Goal: Information Seeking & Learning: Find specific fact

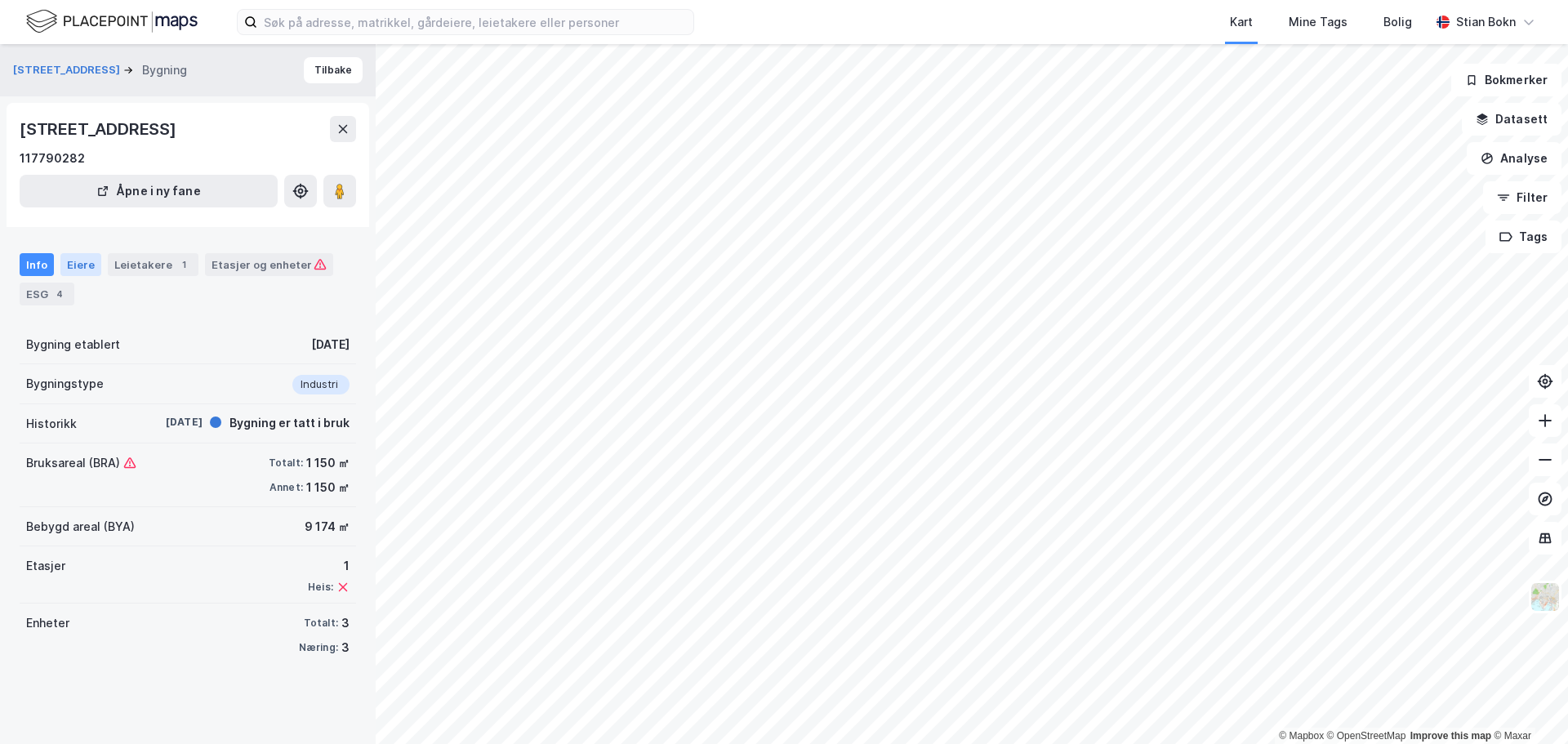
click at [72, 265] on div "Eiere" at bounding box center [80, 264] width 40 height 23
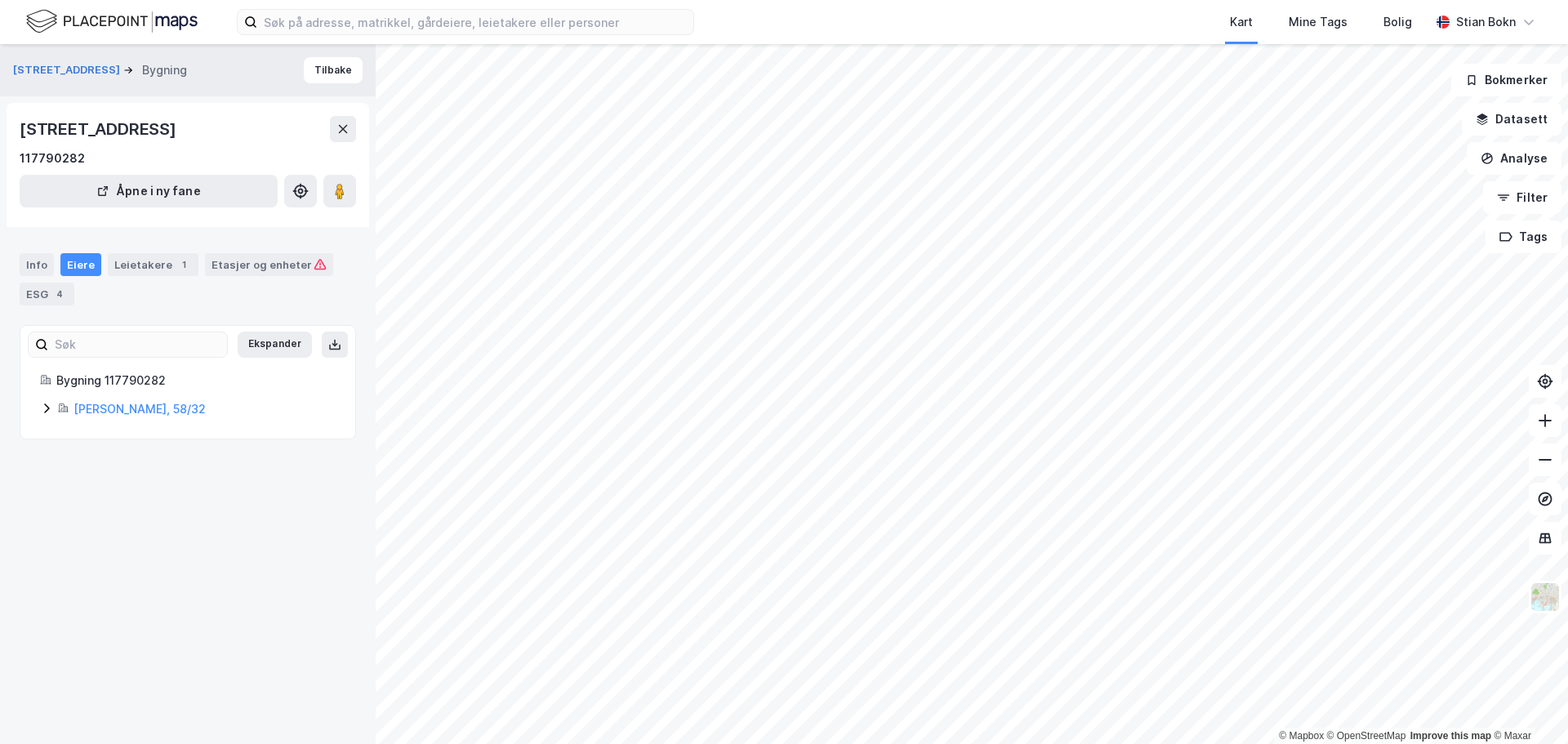
click at [45, 411] on icon at bounding box center [47, 409] width 13 height 13
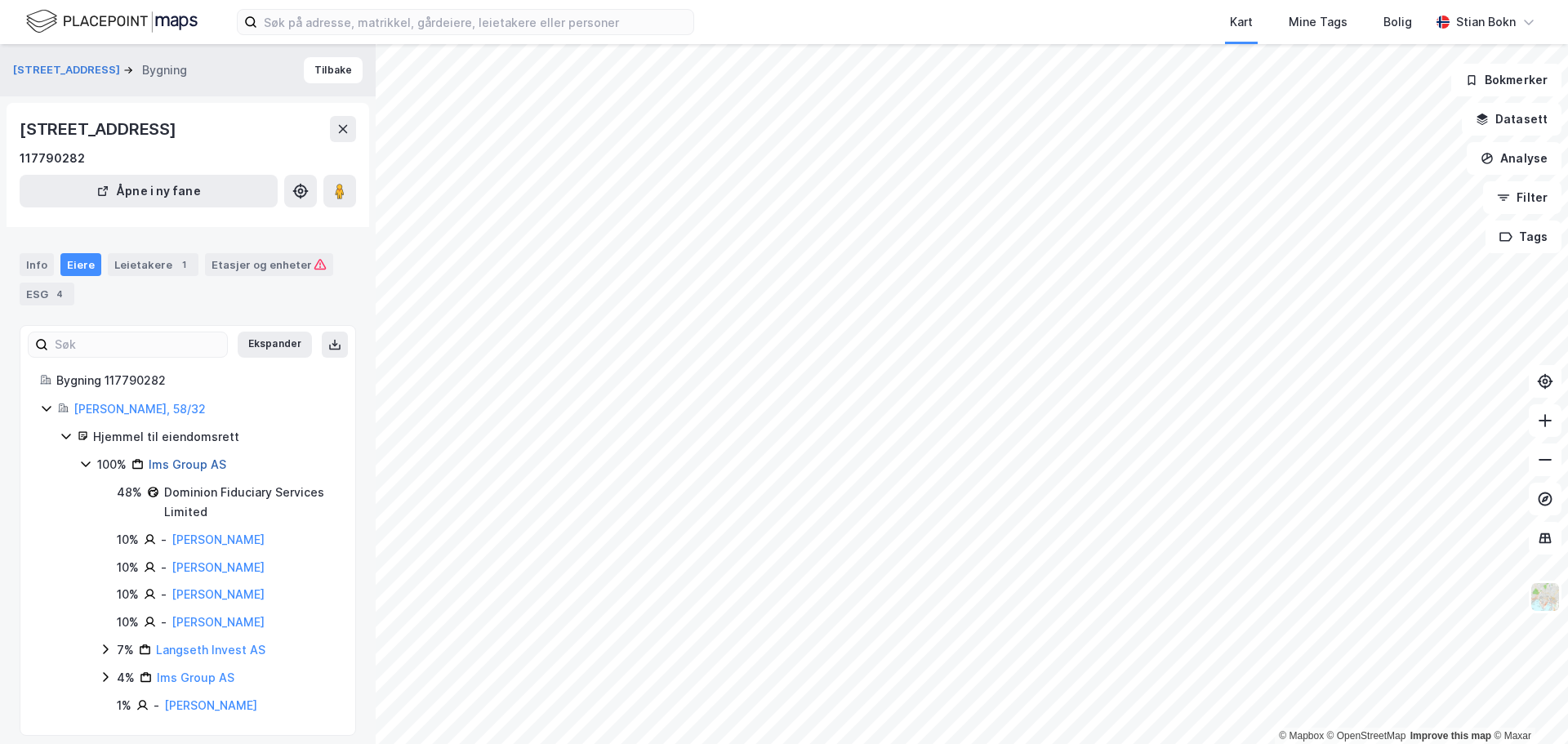
click at [178, 461] on link "Ims Group AS" at bounding box center [187, 464] width 78 height 14
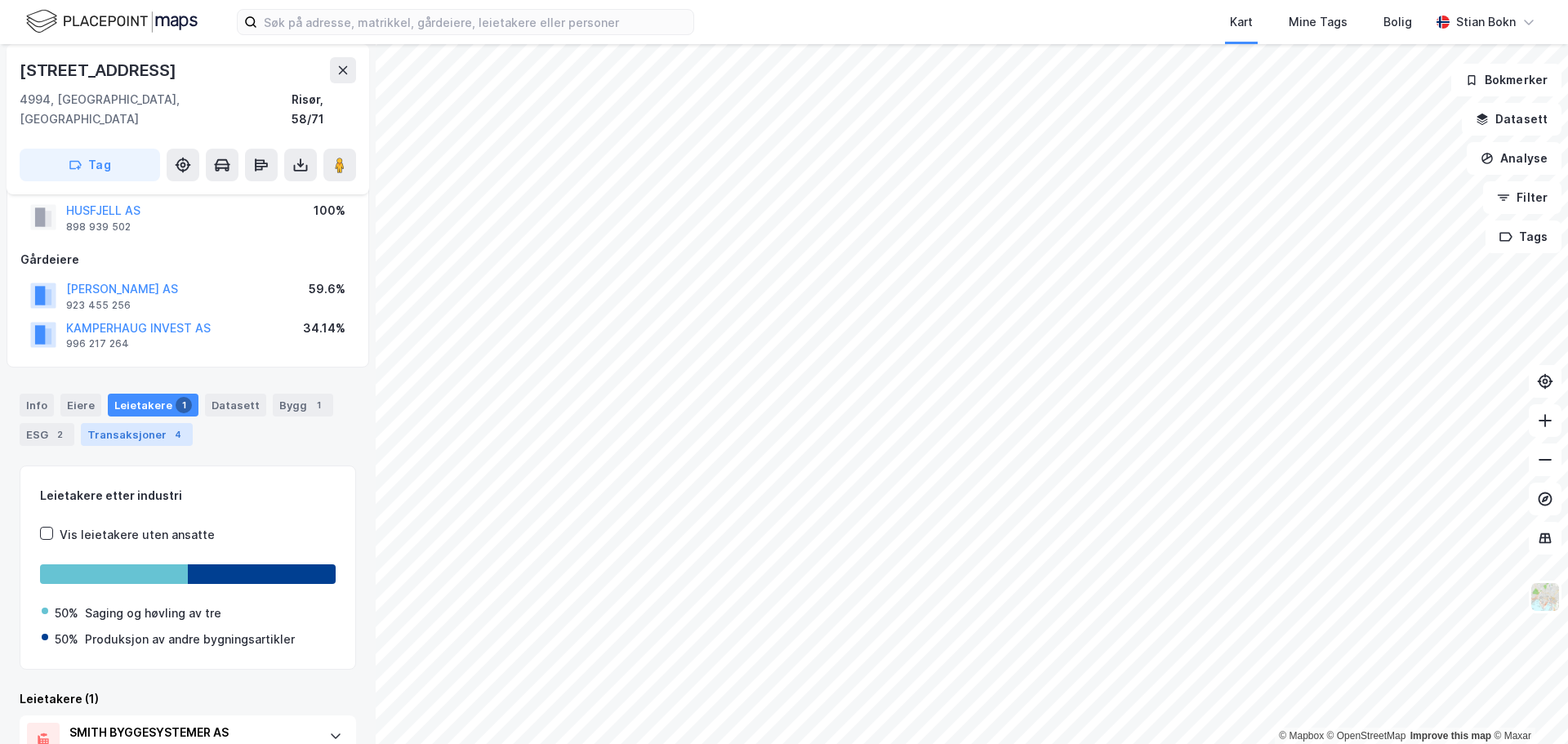
scroll to position [116, 0]
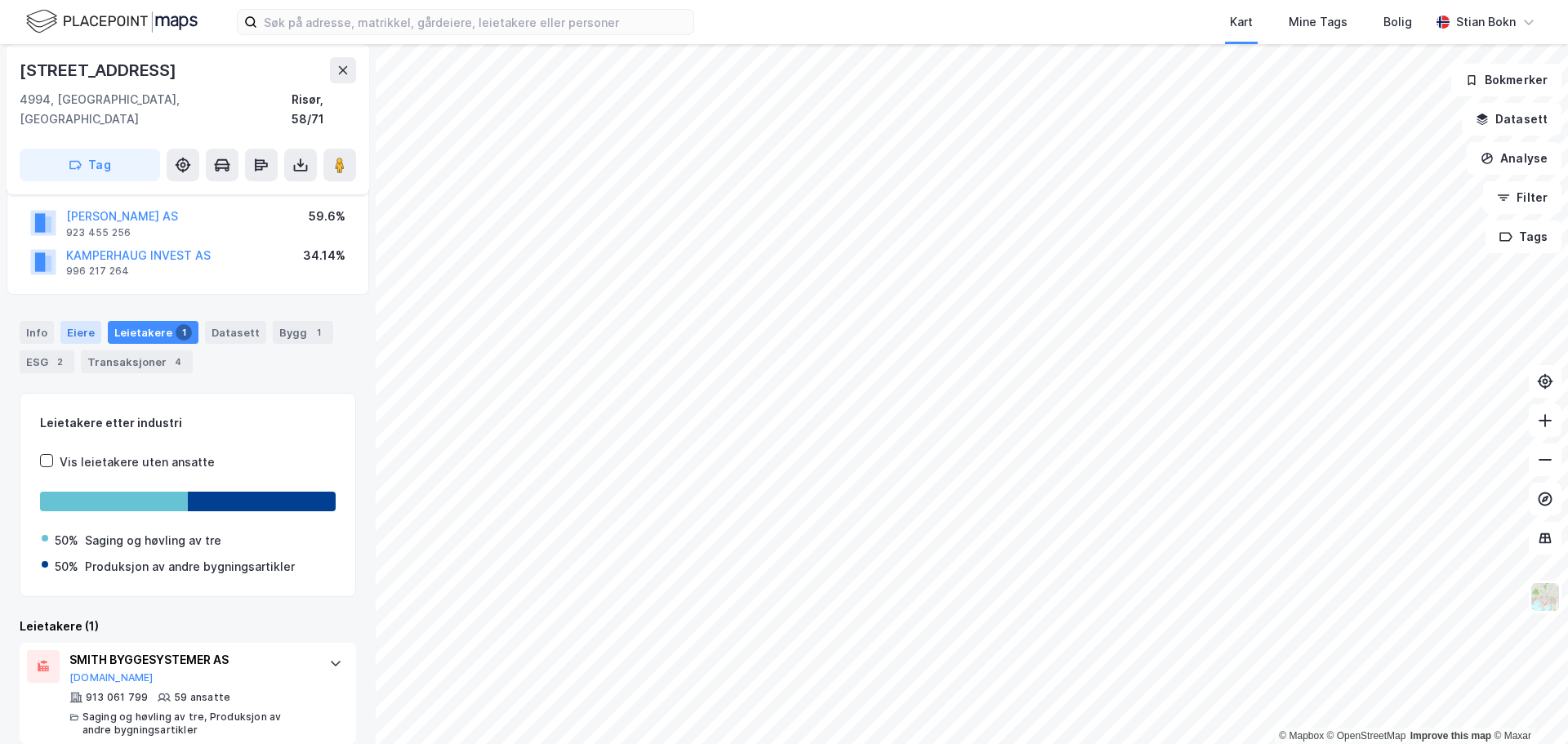
click at [78, 321] on div "Eiere" at bounding box center [80, 333] width 40 height 23
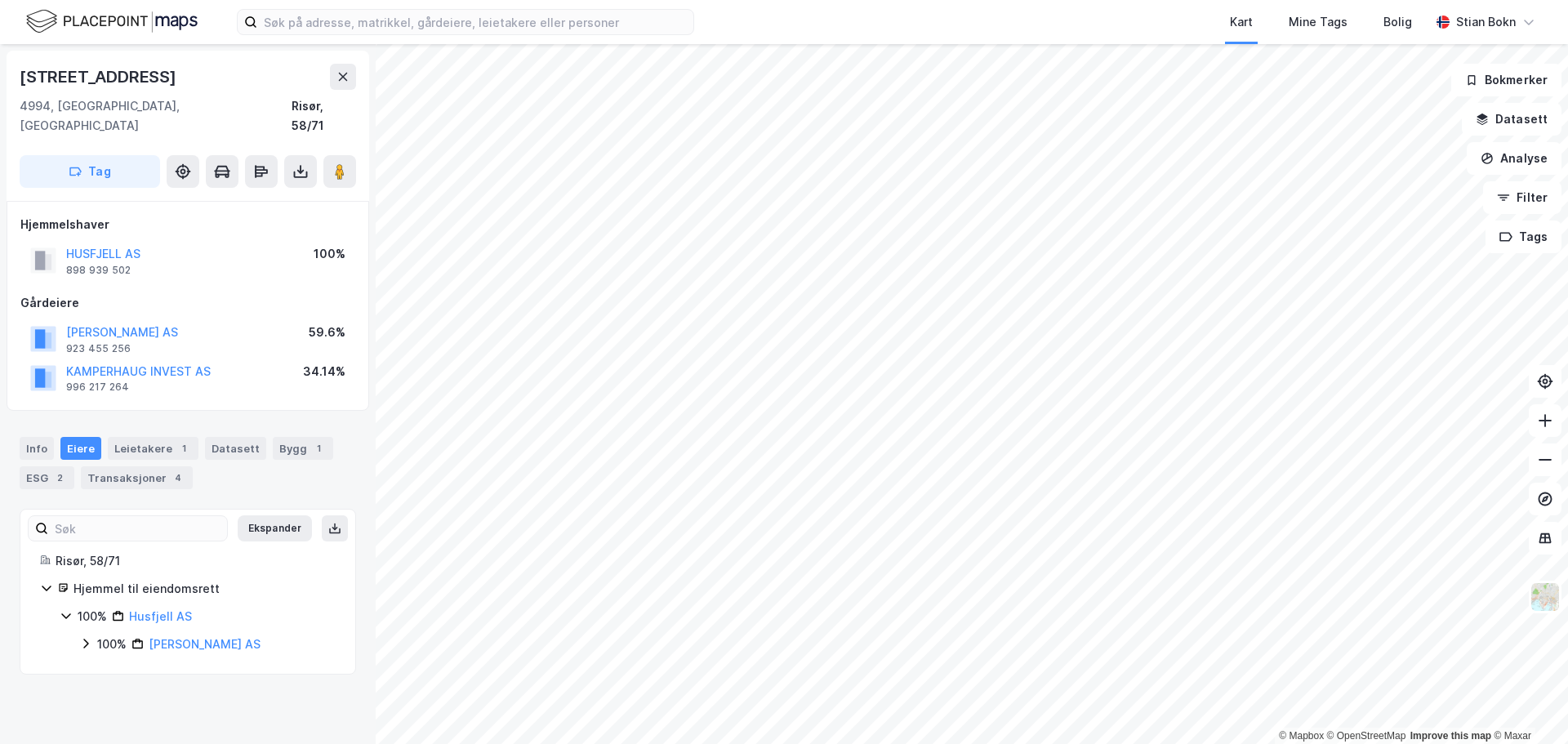
click at [89, 637] on icon at bounding box center [85, 643] width 13 height 13
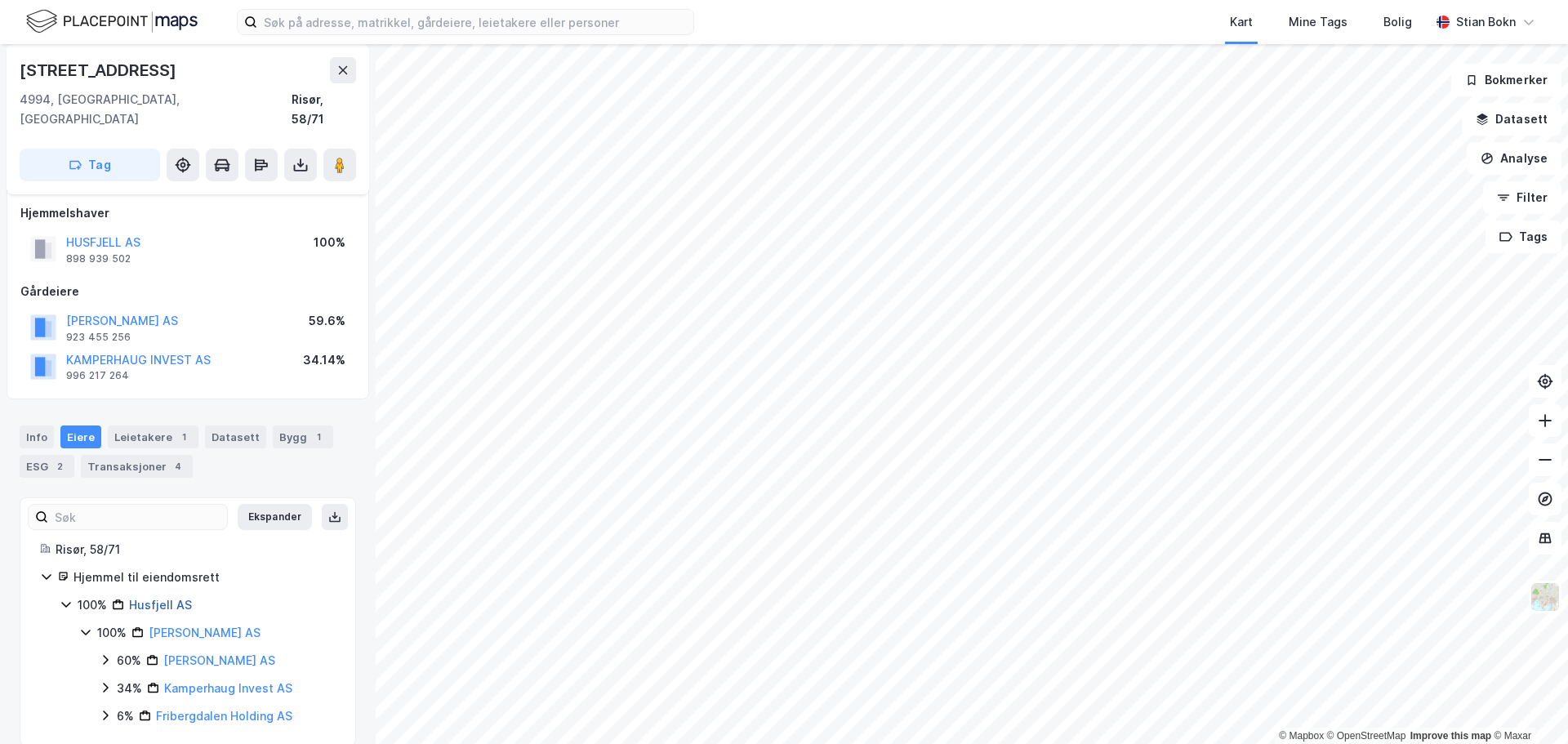
scroll to position [14, 0]
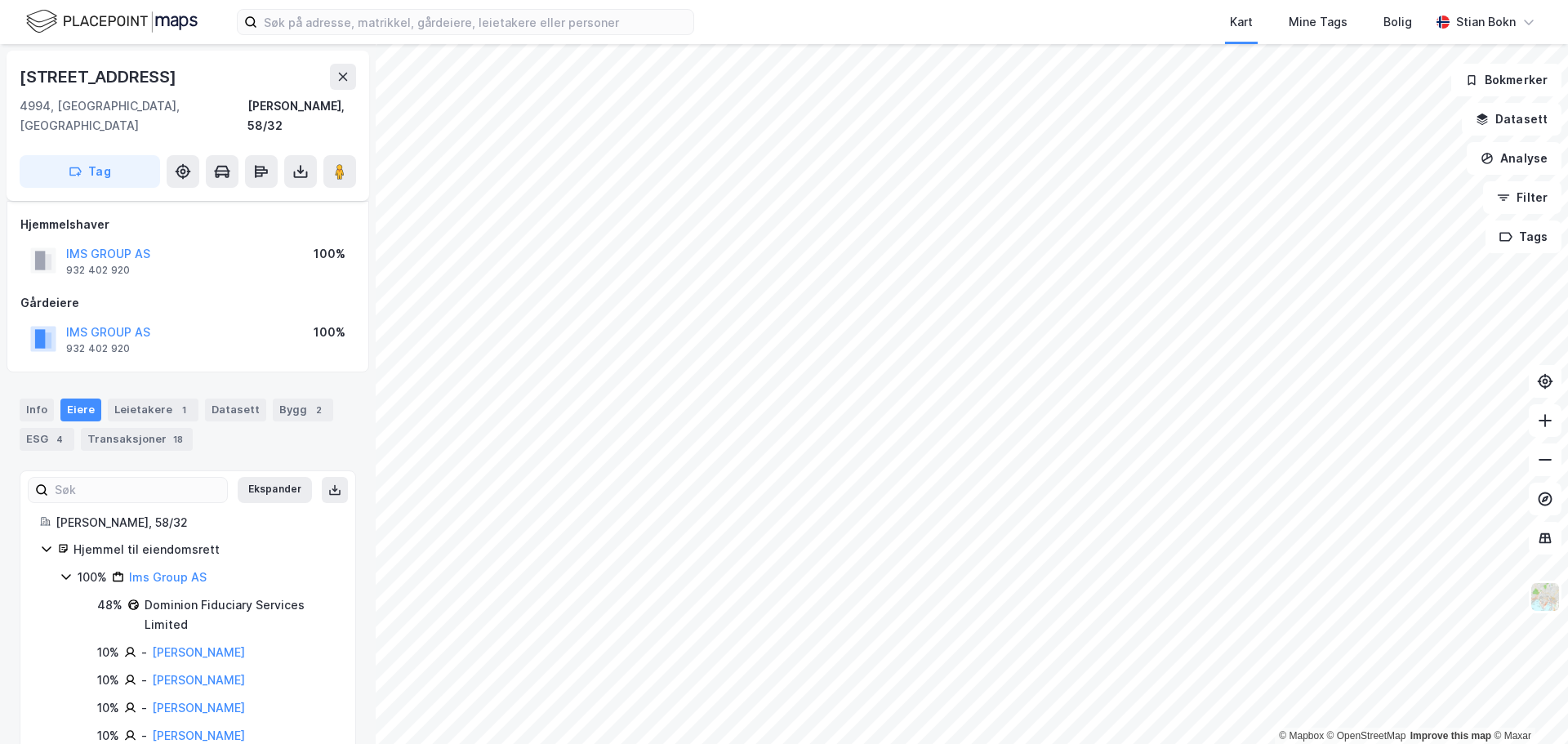
scroll to position [14, 0]
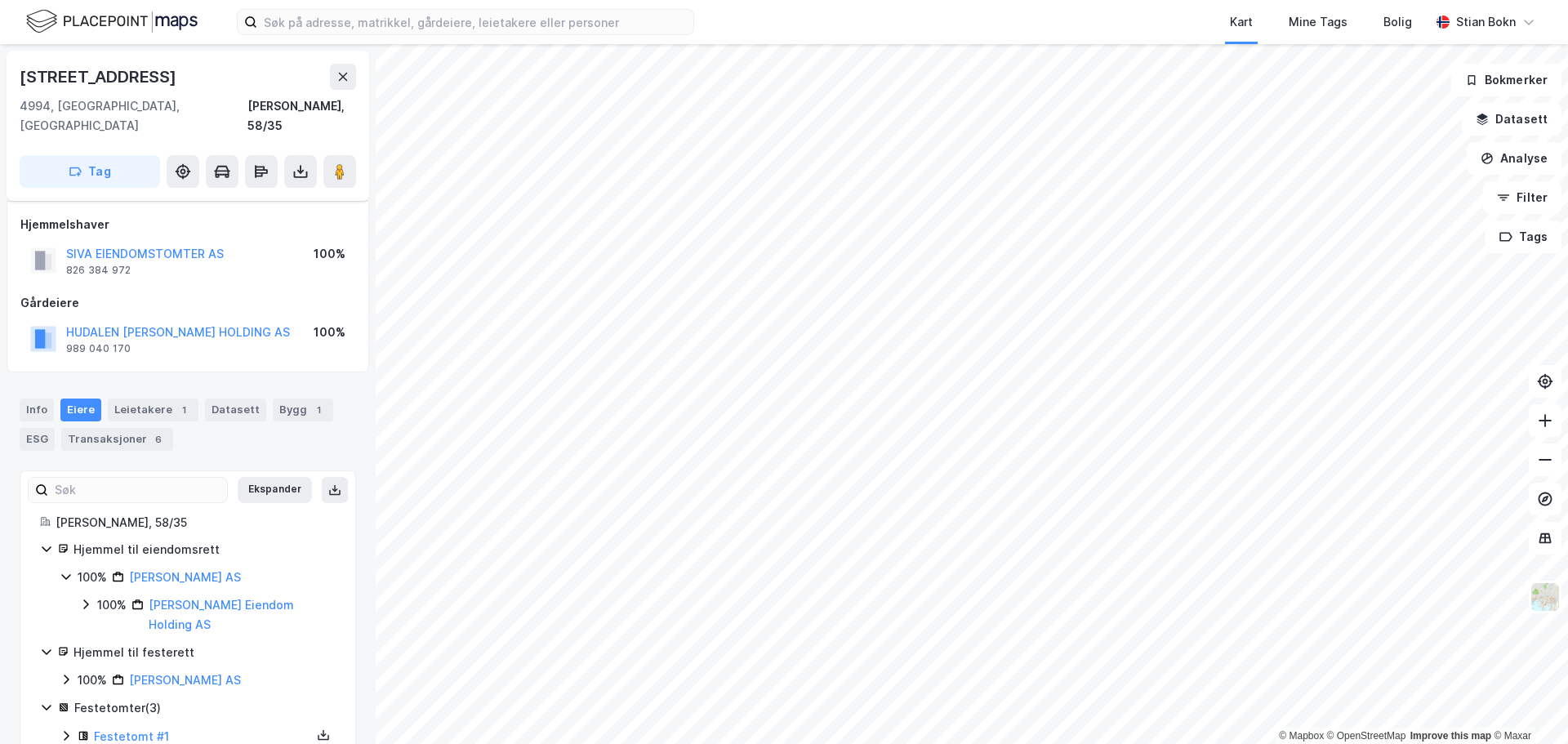
scroll to position [14, 0]
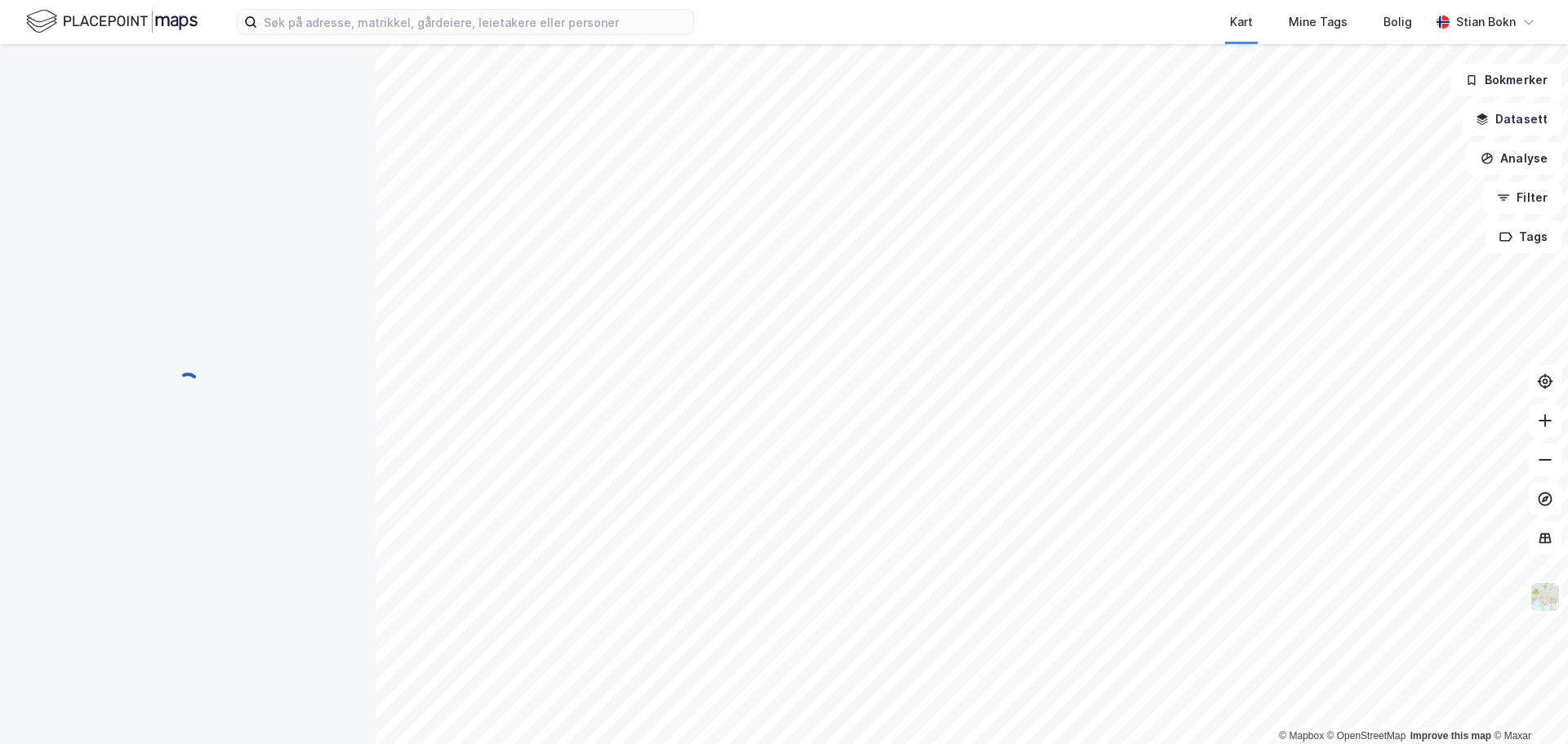
scroll to position [14, 0]
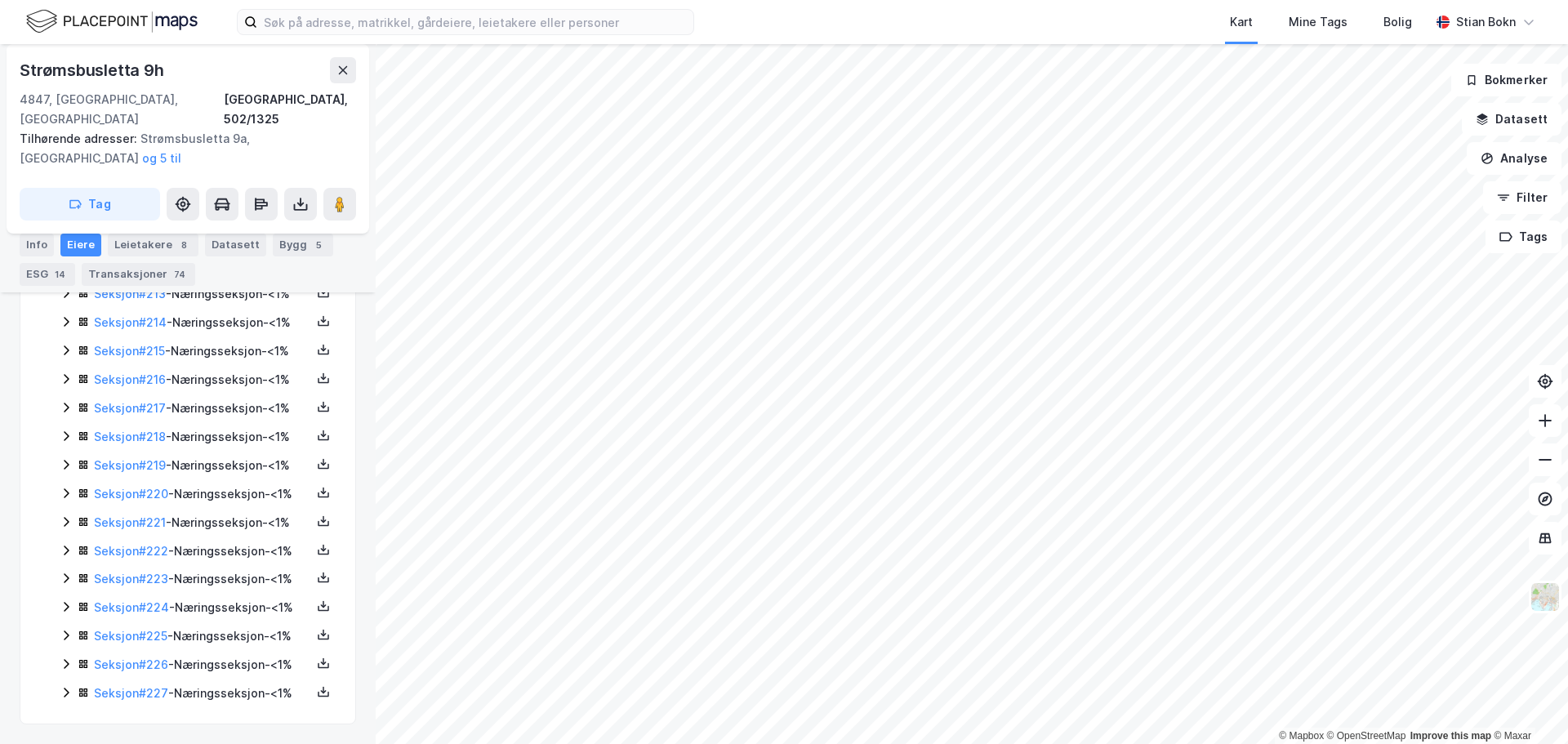
scroll to position [8519, 0]
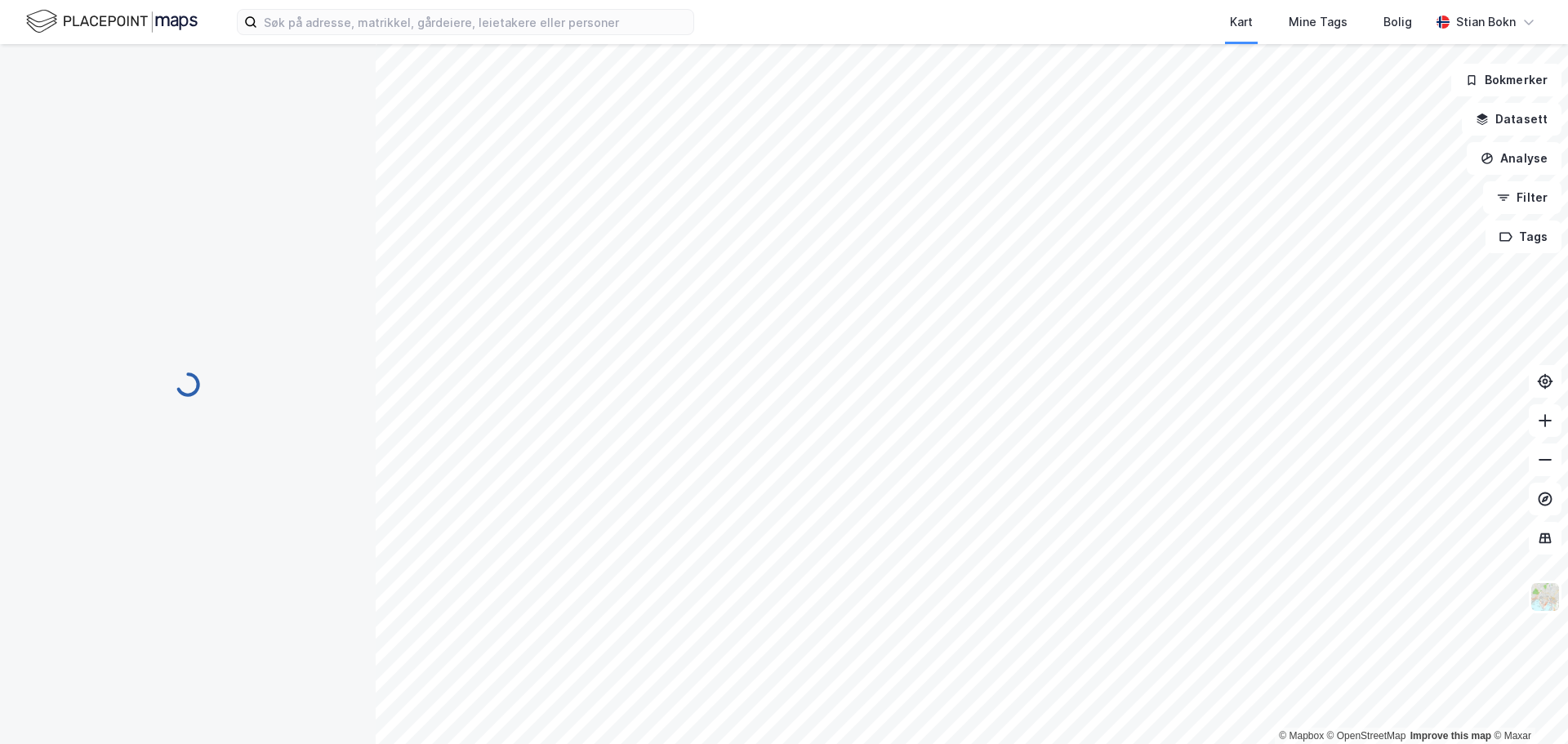
scroll to position [116, 0]
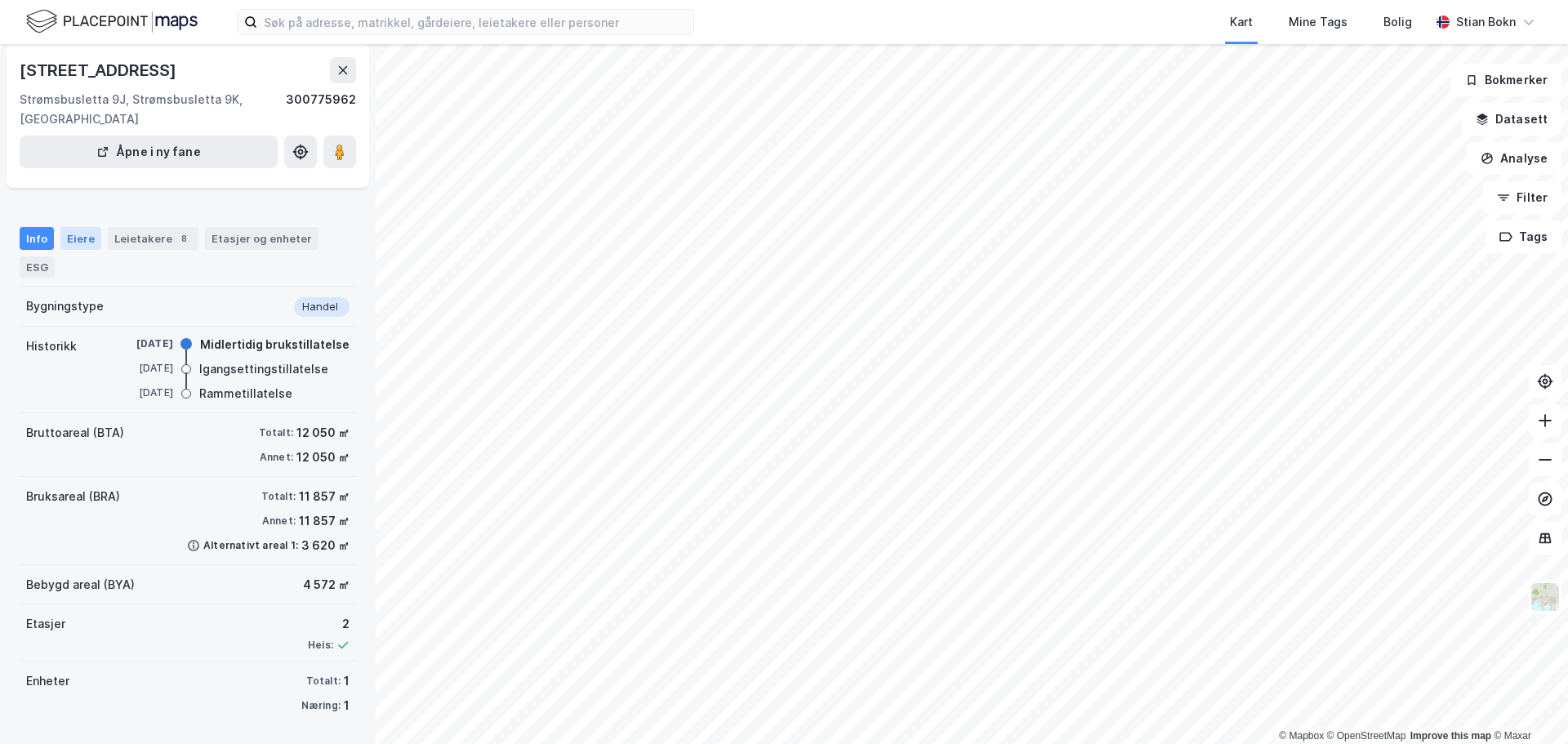
click at [78, 244] on div "Eiere" at bounding box center [80, 239] width 40 height 23
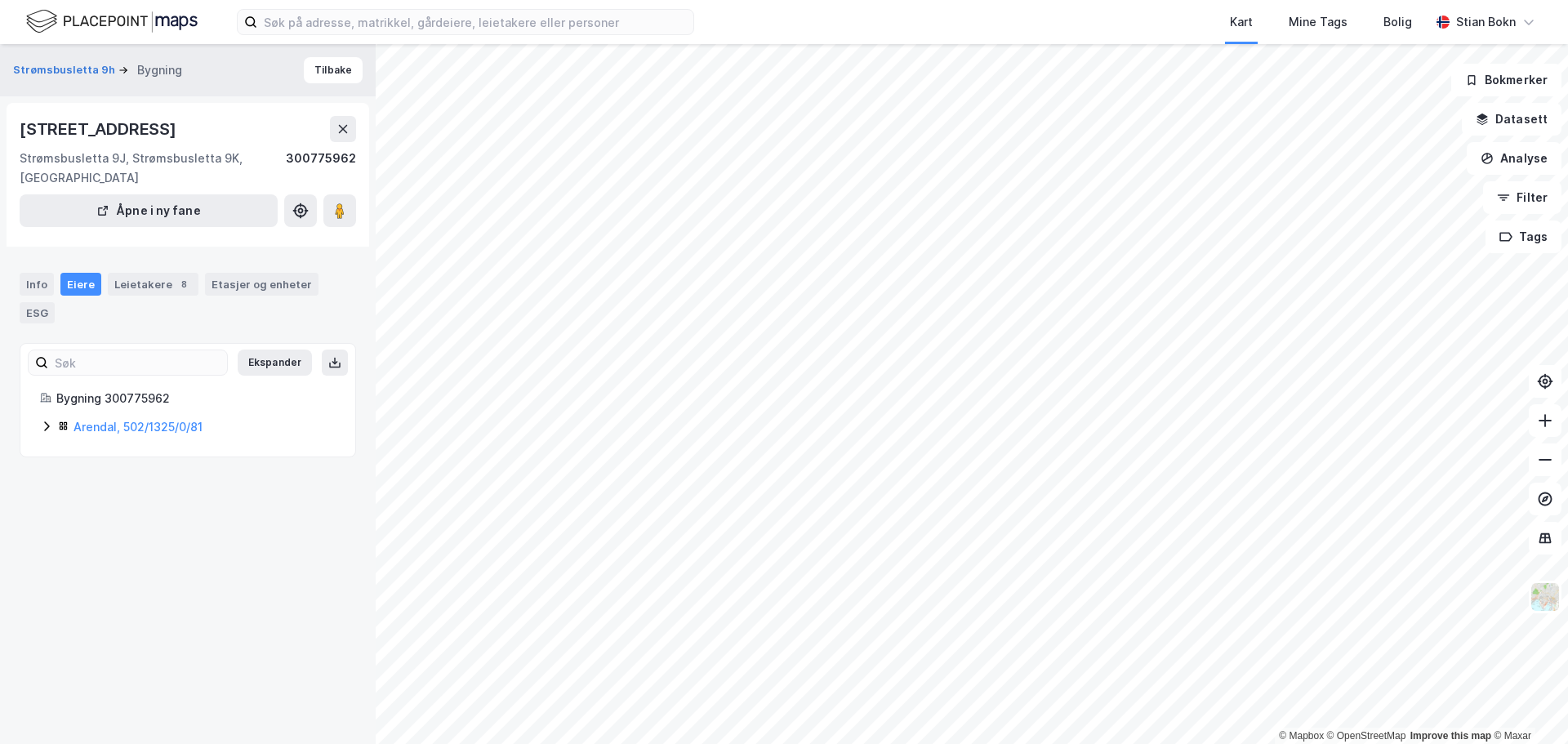
click at [47, 433] on icon at bounding box center [47, 426] width 13 height 13
click at [103, 516] on icon at bounding box center [105, 509] width 13 height 13
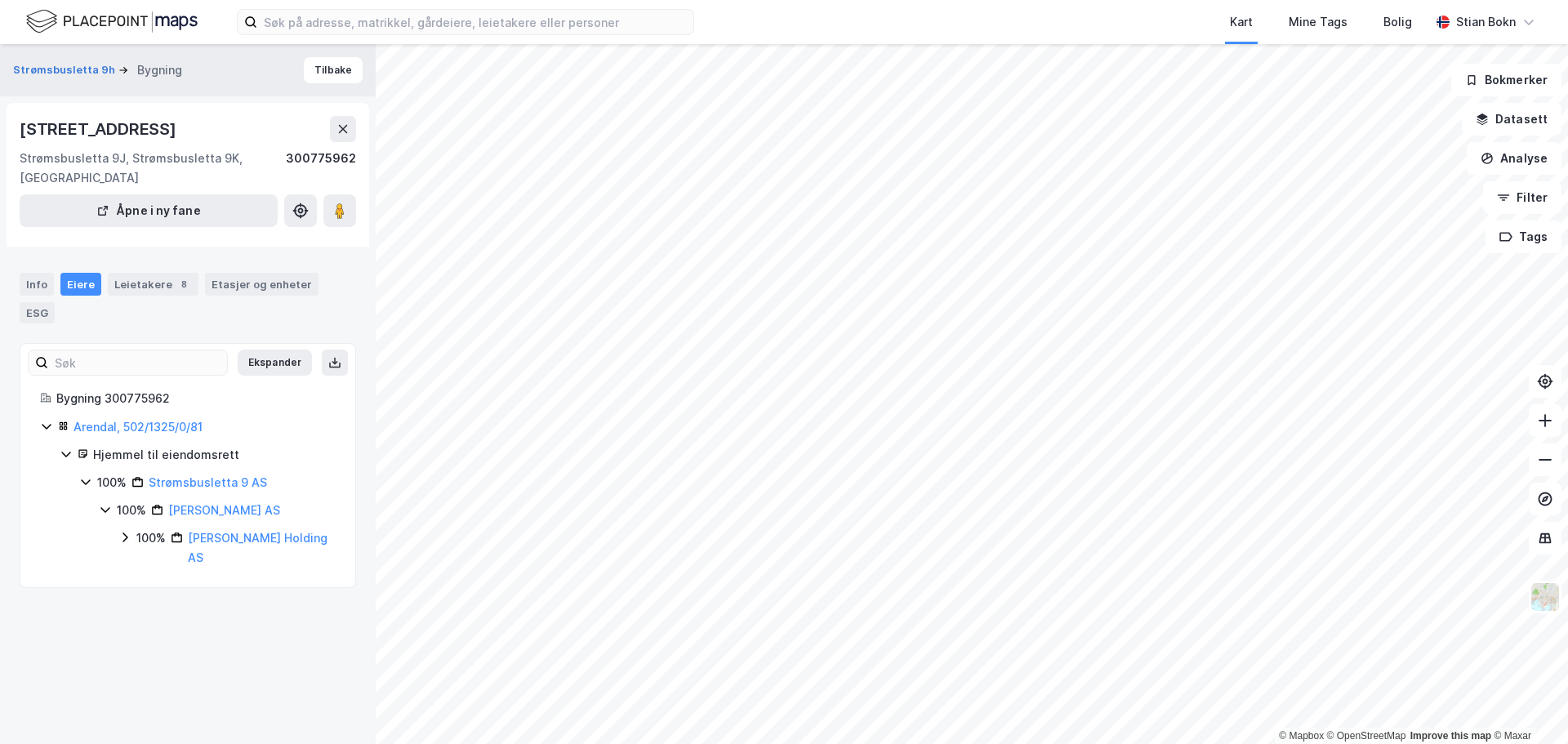
click at [128, 544] on icon at bounding box center [125, 537] width 13 height 13
